Goal: Information Seeking & Learning: Learn about a topic

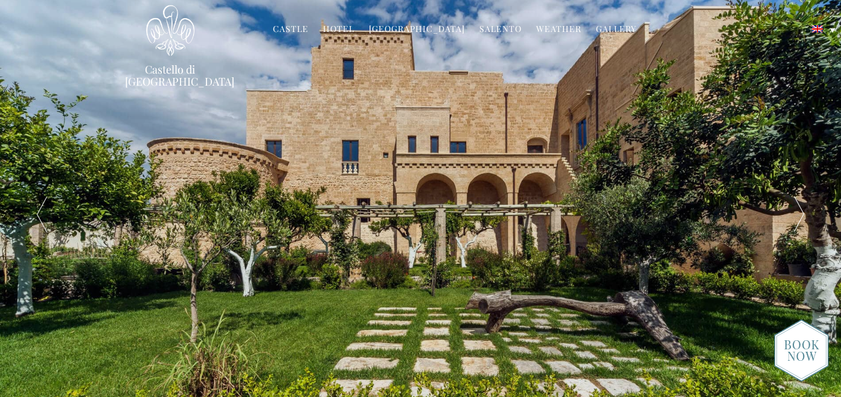
click at [800, 212] on div at bounding box center [799, 214] width 84 height 429
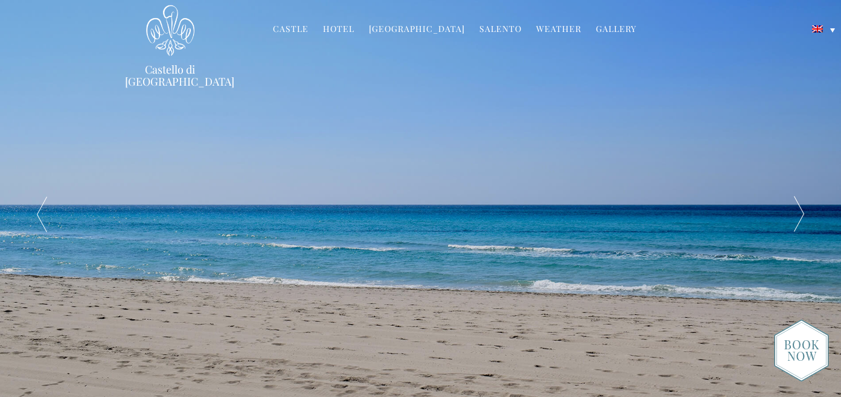
click at [801, 212] on div at bounding box center [799, 214] width 84 height 429
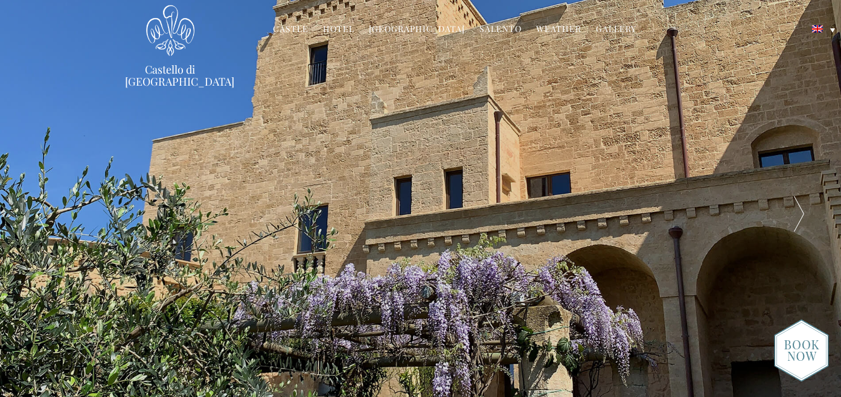
click at [801, 212] on div at bounding box center [799, 214] width 84 height 429
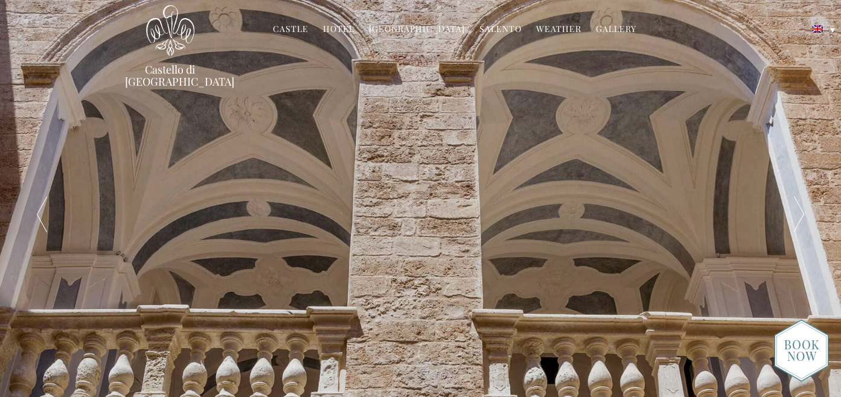
click at [801, 212] on div at bounding box center [799, 214] width 84 height 429
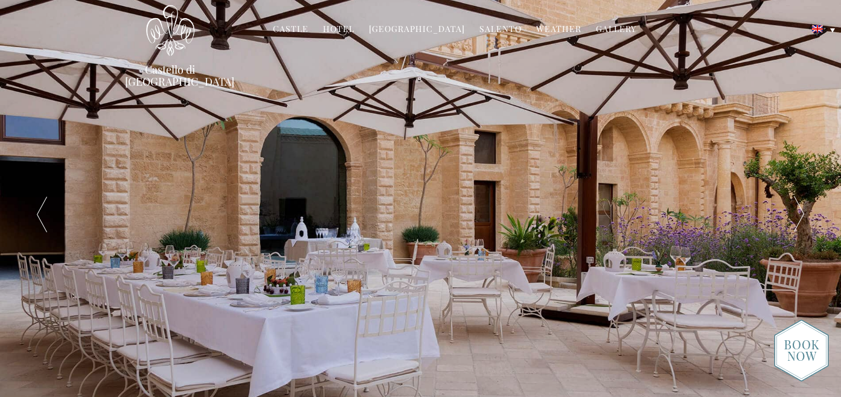
click at [801, 212] on div at bounding box center [799, 214] width 84 height 429
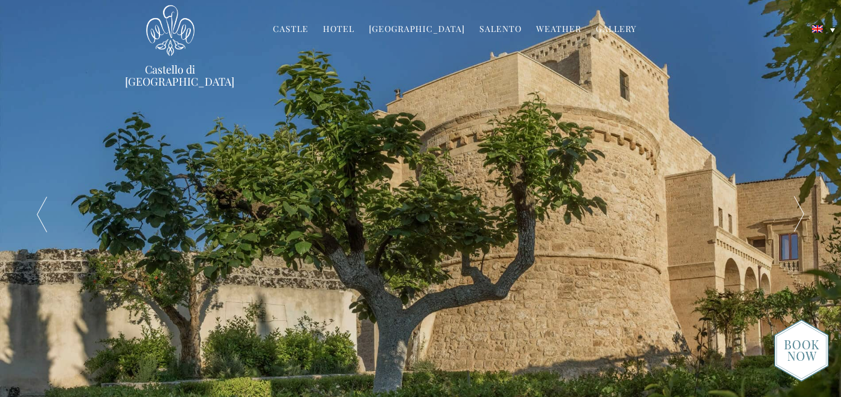
click at [801, 212] on div at bounding box center [799, 214] width 84 height 429
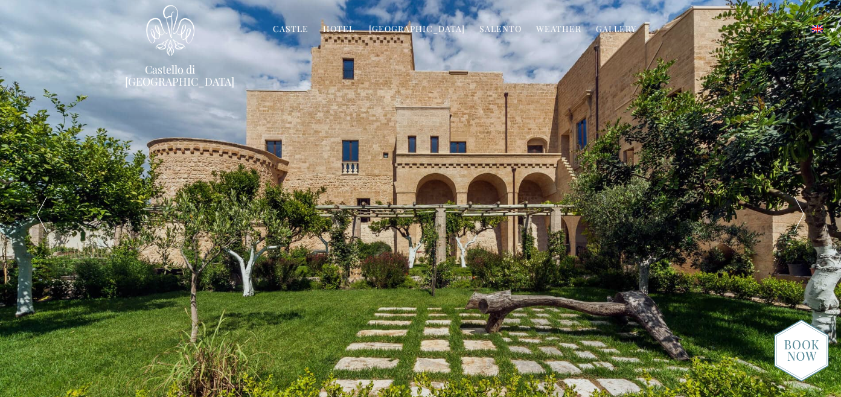
click at [801, 212] on div at bounding box center [799, 214] width 84 height 429
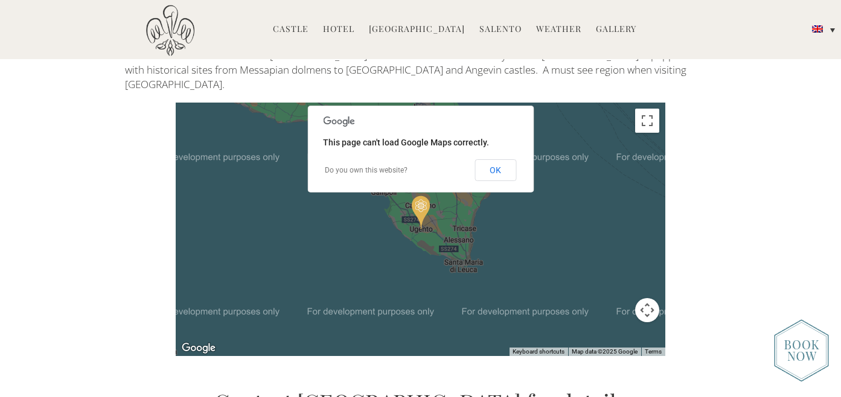
scroll to position [2646, 0]
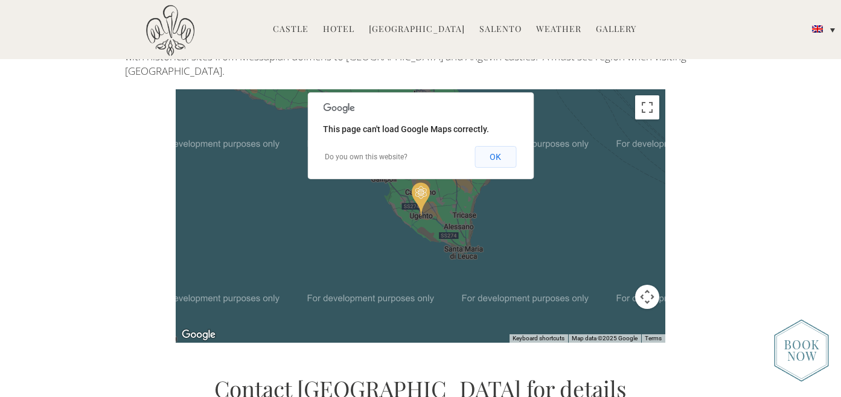
click at [505, 146] on button "OK" at bounding box center [495, 157] width 42 height 22
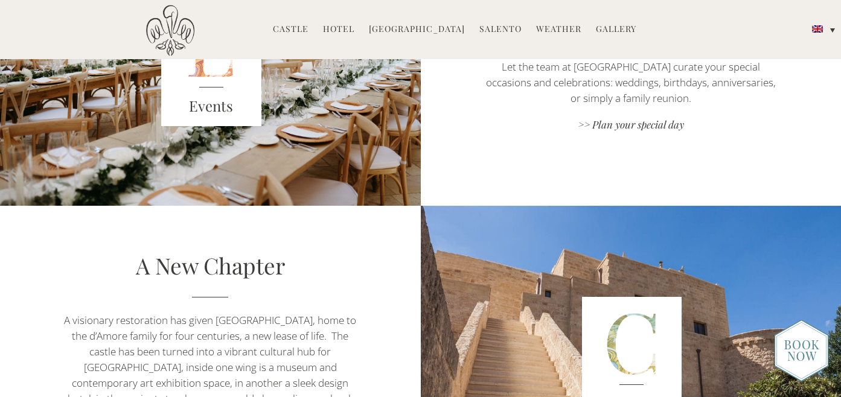
scroll to position [1715, 0]
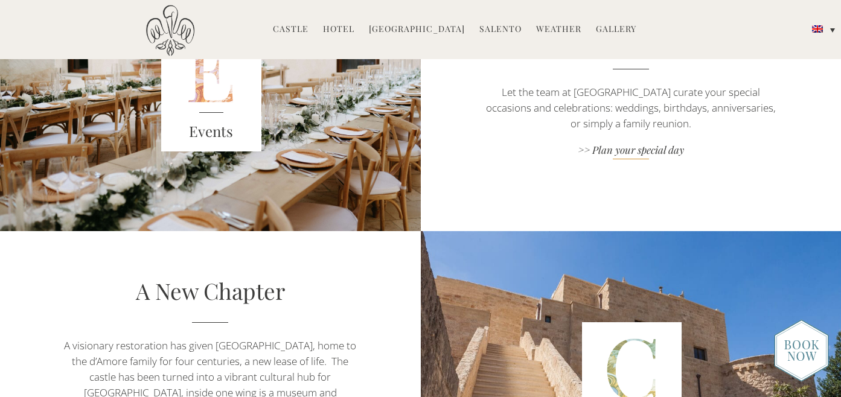
click at [624, 150] on link ">> Plan your special day" at bounding box center [630, 151] width 295 height 16
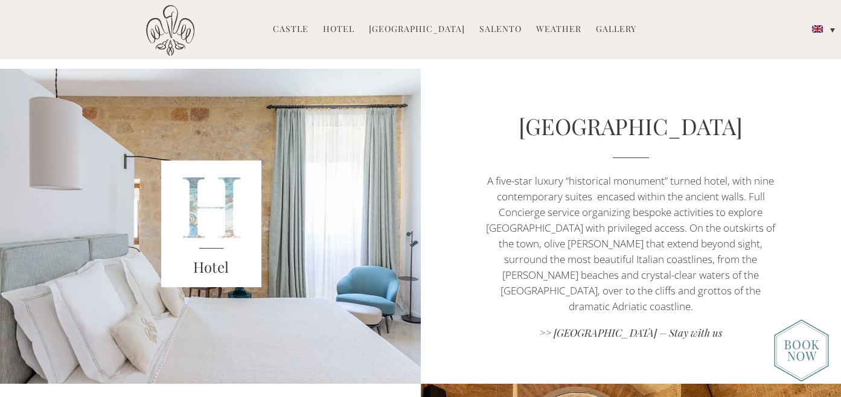
scroll to position [520, 0]
click at [551, 30] on link "Weather" at bounding box center [558, 30] width 45 height 14
click at [596, 327] on link ">> Castello di Ugento – Stay with us" at bounding box center [630, 335] width 295 height 16
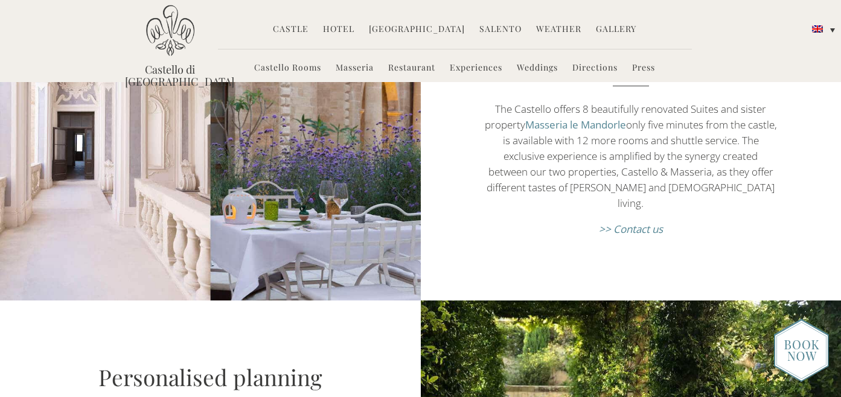
scroll to position [648, 0]
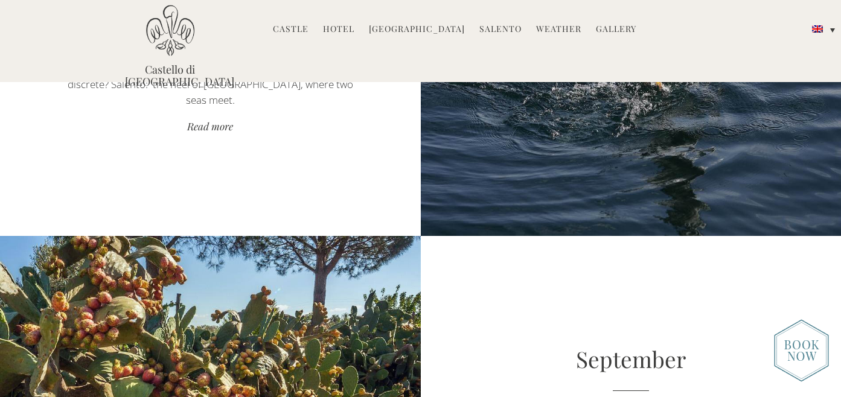
scroll to position [3123, 0]
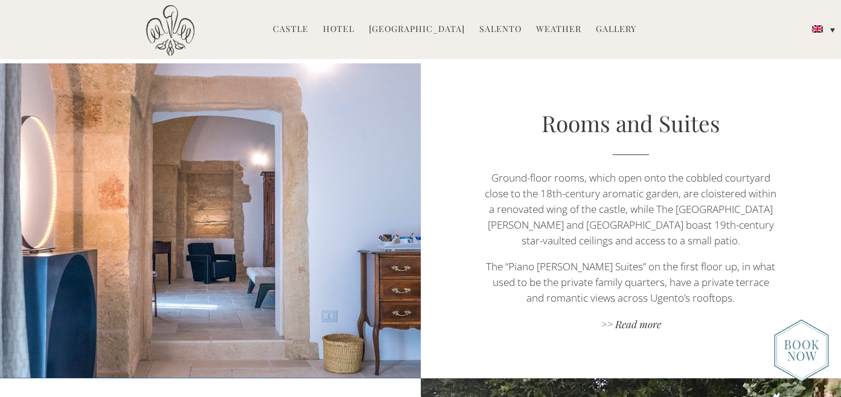
scroll to position [724, 0]
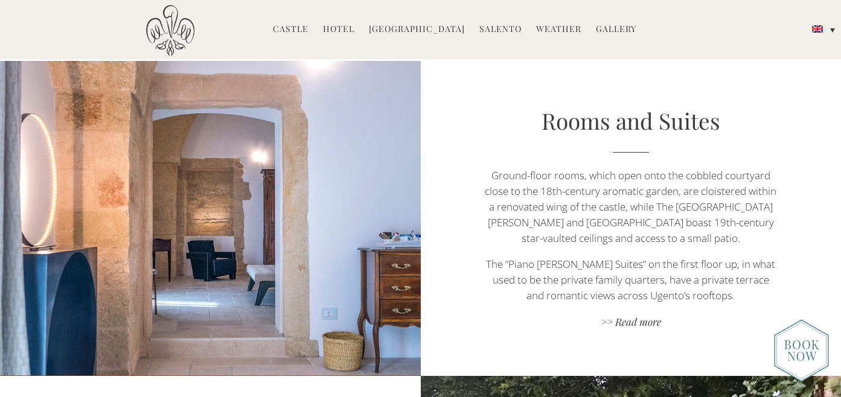
click at [803, 352] on img at bounding box center [801, 350] width 55 height 63
